Goal: Transaction & Acquisition: Purchase product/service

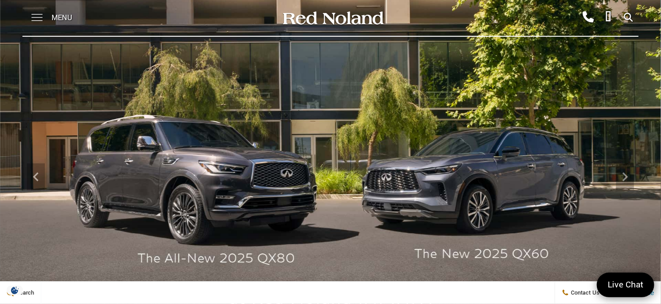
click at [34, 17] on span at bounding box center [36, 18] width 11 height 36
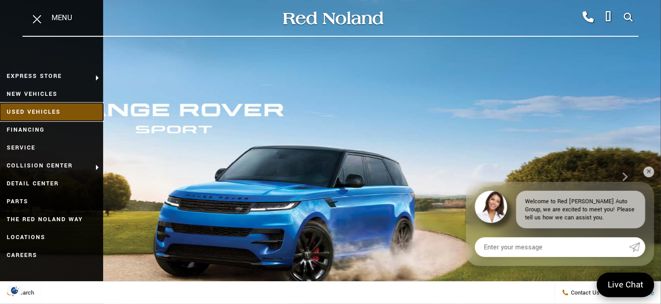
click at [57, 109] on link "Used Vehicles" at bounding box center [51, 112] width 103 height 18
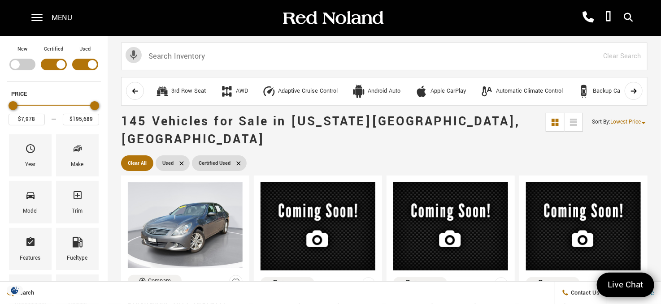
click at [82, 66] on div "Filter by Vehicle Type" at bounding box center [85, 65] width 26 height 12
type input "$35,689"
type input "$97,689"
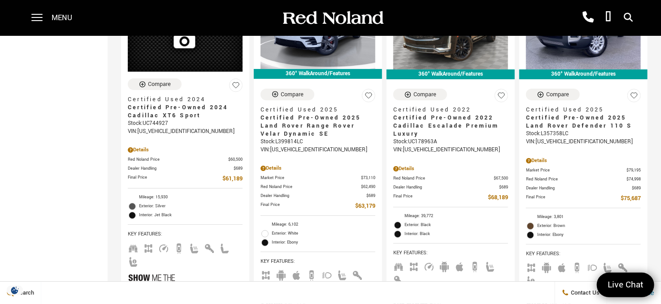
scroll to position [1390, 0]
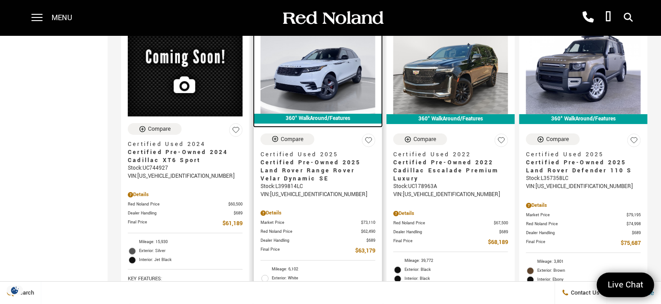
click at [329, 64] on img at bounding box center [317, 71] width 115 height 86
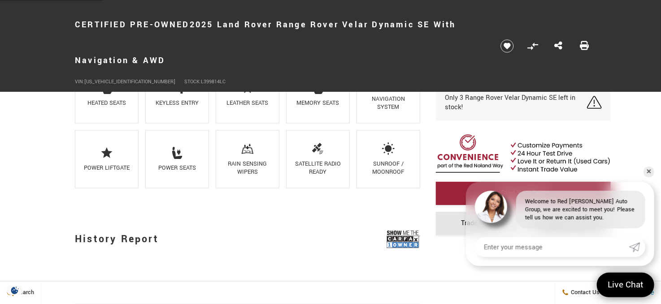
scroll to position [717, 0]
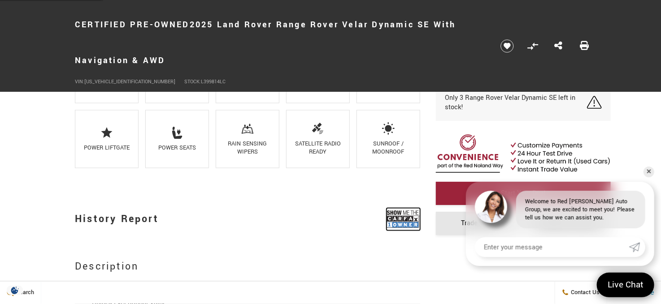
click at [394, 211] on img at bounding box center [403, 219] width 34 height 22
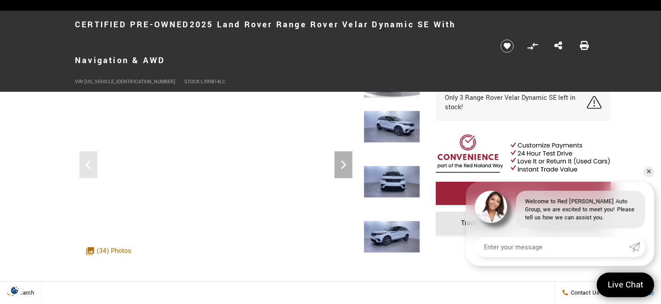
scroll to position [0, 0]
